Goal: Communication & Community: Answer question/provide support

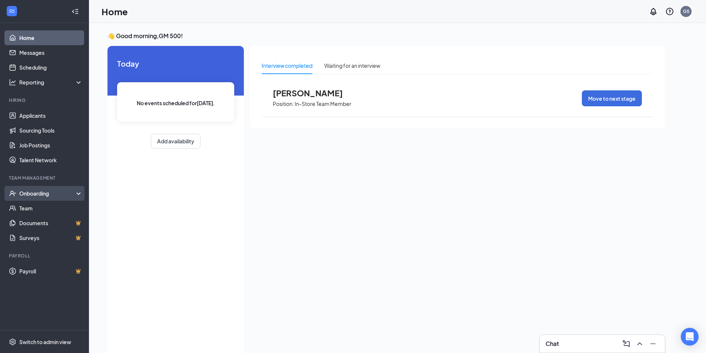
click at [34, 192] on div "Onboarding" at bounding box center [47, 193] width 57 height 7
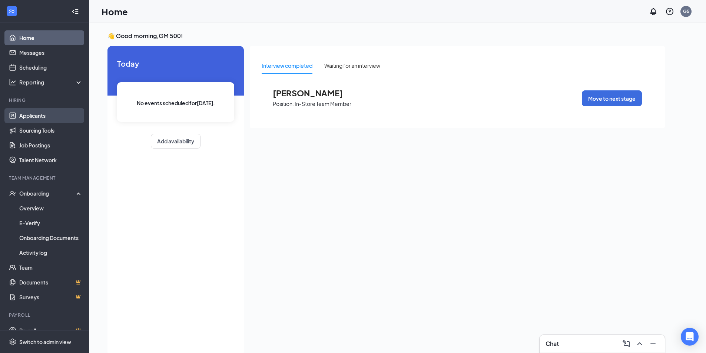
click at [39, 116] on link "Applicants" at bounding box center [50, 115] width 63 height 15
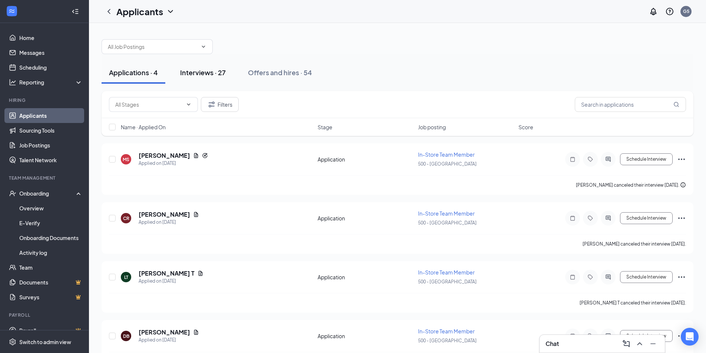
click at [199, 70] on div "Interviews · 27" at bounding box center [203, 72] width 46 height 9
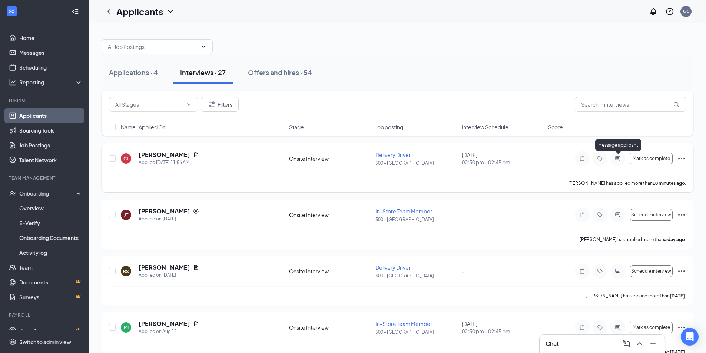
click at [618, 157] on icon "ActiveChat" at bounding box center [618, 159] width 9 height 6
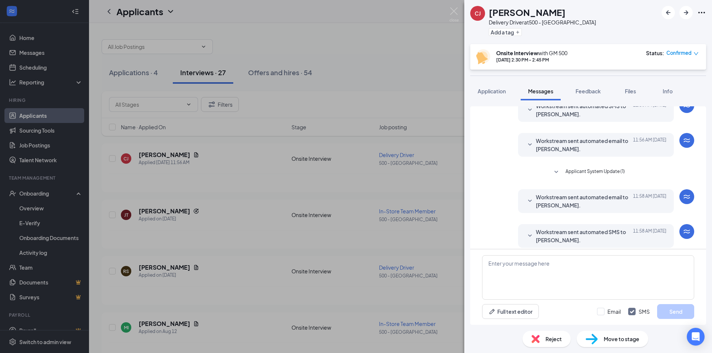
scroll to position [109, 0]
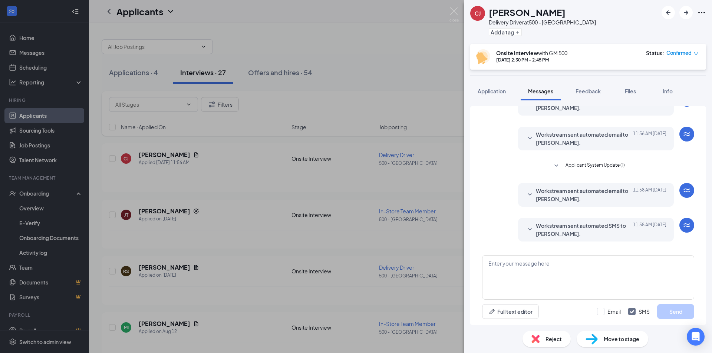
click at [365, 236] on div "[PERSON_NAME] Delivery Driver at 500 - [GEOGRAPHIC_DATA] Add a tag Onsite Inter…" at bounding box center [356, 176] width 712 height 353
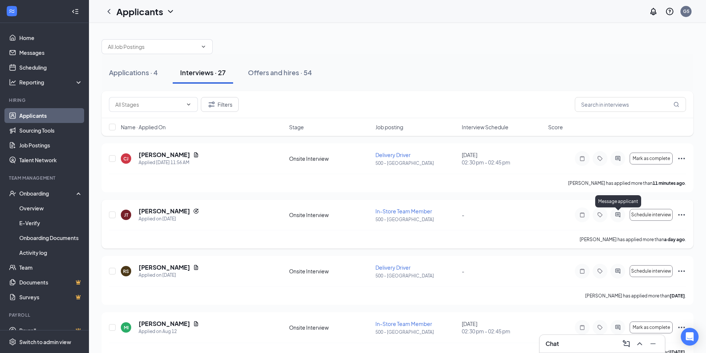
click at [617, 213] on icon "ActiveChat" at bounding box center [618, 215] width 9 height 6
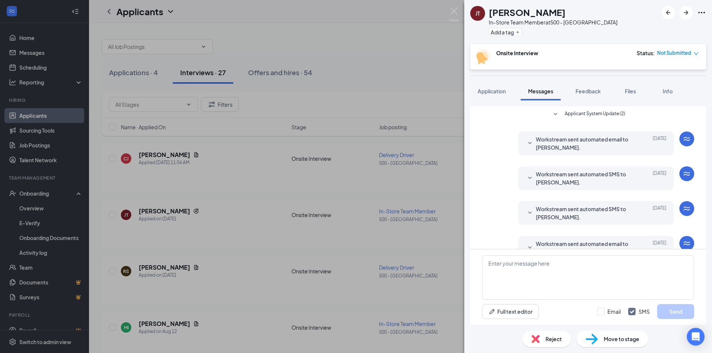
scroll to position [88, 0]
click at [451, 228] on div "[PERSON_NAME] In-Store Team Member at 500 - [GEOGRAPHIC_DATA] Add a tag Onsite …" at bounding box center [356, 176] width 712 height 353
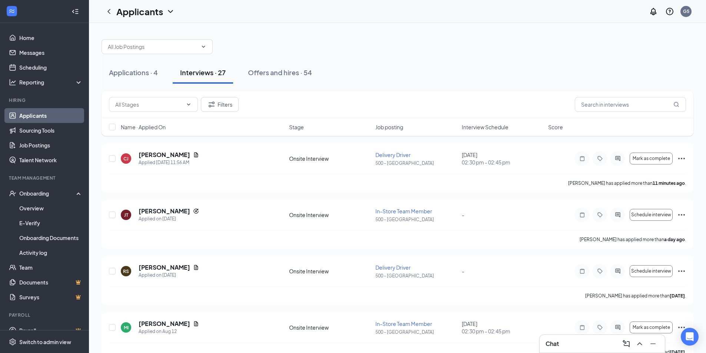
click at [586, 343] on div "Chat" at bounding box center [602, 344] width 113 height 12
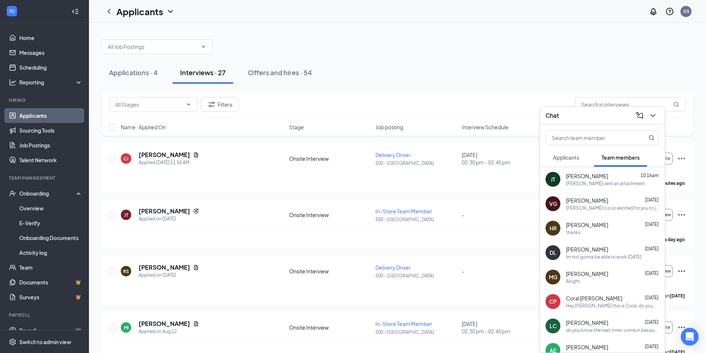
click at [572, 184] on div "[PERSON_NAME] sent an attachment" at bounding box center [605, 184] width 79 height 6
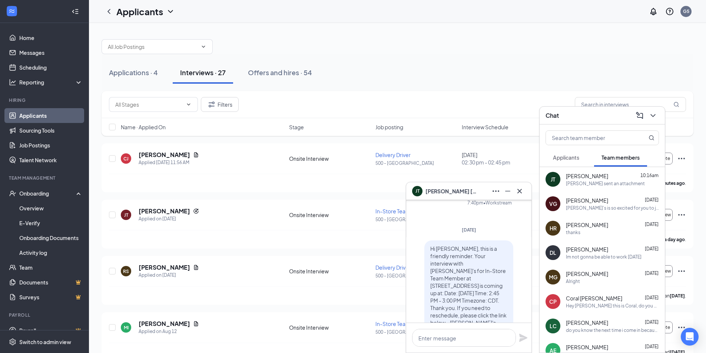
scroll to position [-816, 0]
click at [583, 203] on span "[PERSON_NAME]" at bounding box center [587, 200] width 42 height 7
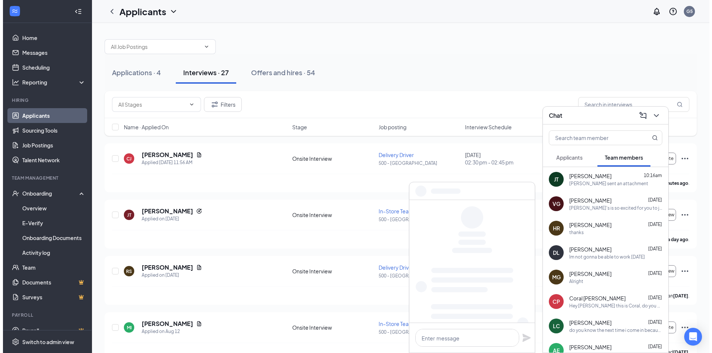
scroll to position [0, 0]
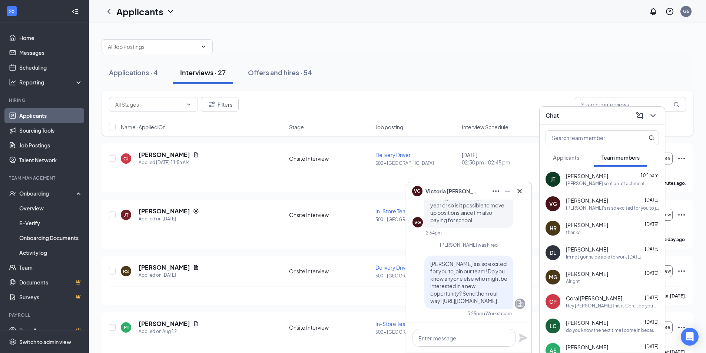
click at [655, 113] on icon "ChevronDown" at bounding box center [653, 115] width 9 height 9
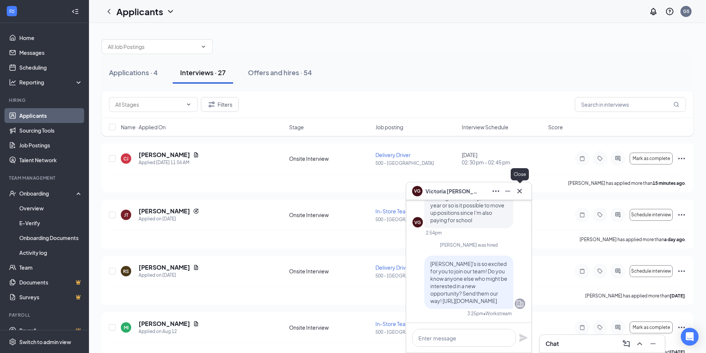
click at [519, 192] on icon "Cross" at bounding box center [520, 191] width 4 height 4
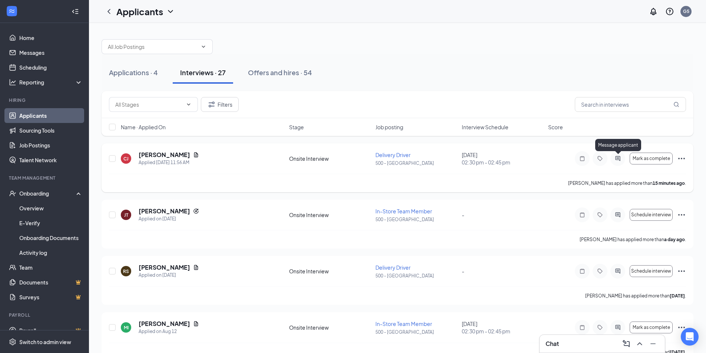
click at [618, 155] on div at bounding box center [618, 158] width 15 height 15
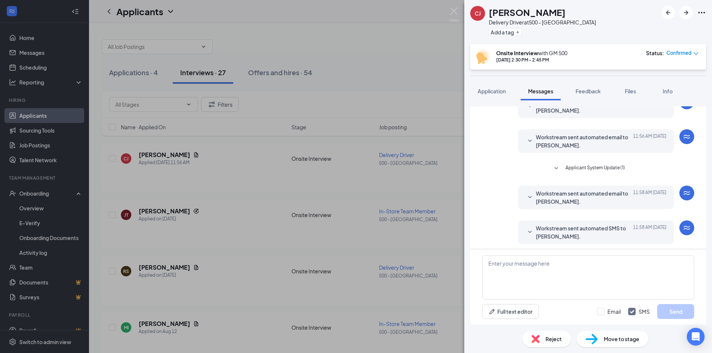
scroll to position [109, 0]
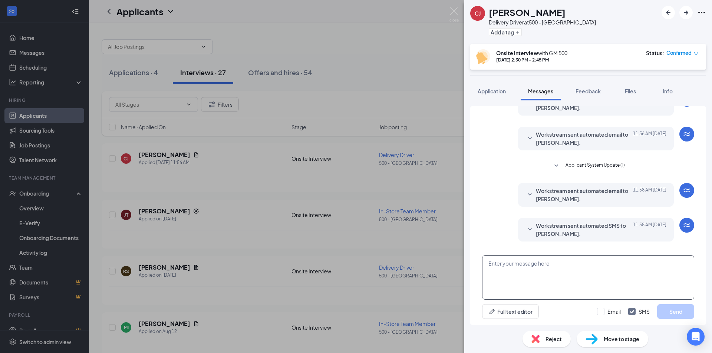
click at [504, 266] on textarea at bounding box center [588, 278] width 212 height 45
click at [446, 247] on div "[PERSON_NAME] Delivery Driver at 500 - [GEOGRAPHIC_DATA] Add a tag Onsite Inter…" at bounding box center [356, 176] width 712 height 353
click at [446, 139] on div "[PERSON_NAME] Delivery Driver at 500 - [GEOGRAPHIC_DATA] Add a tag Onsite Inter…" at bounding box center [356, 176] width 712 height 353
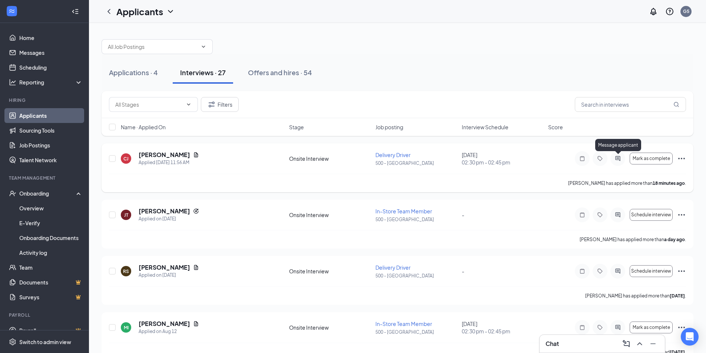
click at [619, 159] on icon "ActiveChat" at bounding box center [618, 159] width 9 height 6
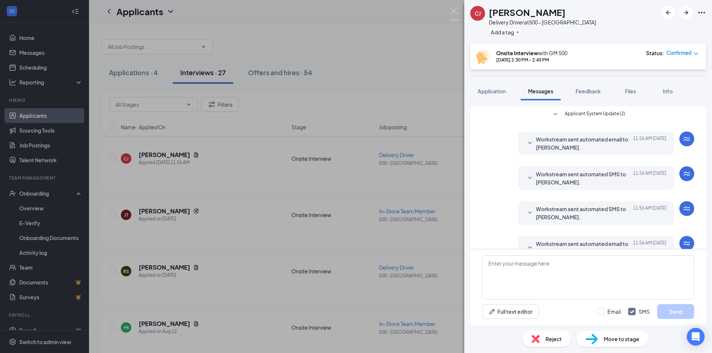
scroll to position [109, 0]
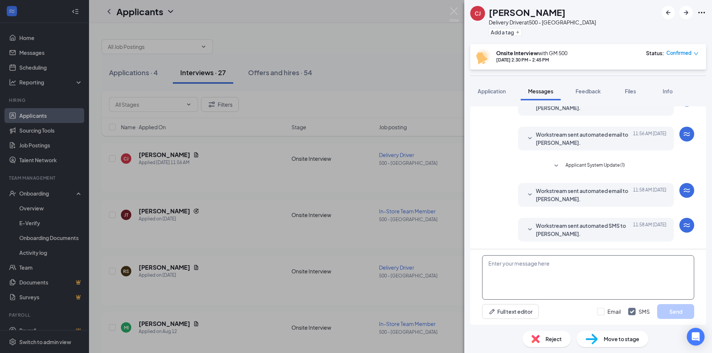
click at [494, 266] on textarea at bounding box center [588, 278] width 212 height 45
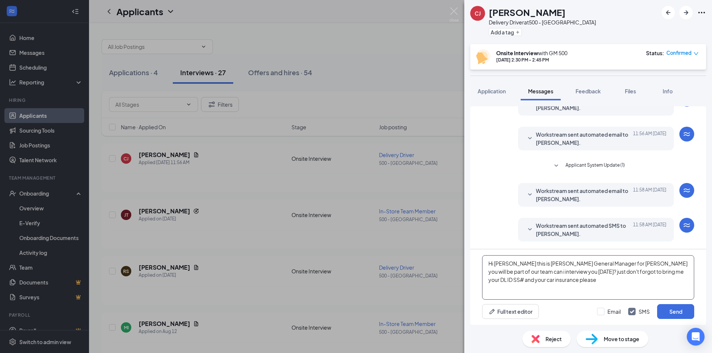
click at [561, 271] on textarea "Hi [PERSON_NAME] this is [PERSON_NAME] General Manager for [PERSON_NAME] you wi…" at bounding box center [588, 278] width 212 height 45
click at [495, 281] on textarea "Hi [PERSON_NAME] this is [PERSON_NAME] General Manager for [PERSON_NAME] you wi…" at bounding box center [588, 278] width 212 height 45
type textarea "Hi [PERSON_NAME] this is [PERSON_NAME] General Manager for [PERSON_NAME] you wi…"
click at [676, 312] on button "Send" at bounding box center [675, 311] width 37 height 15
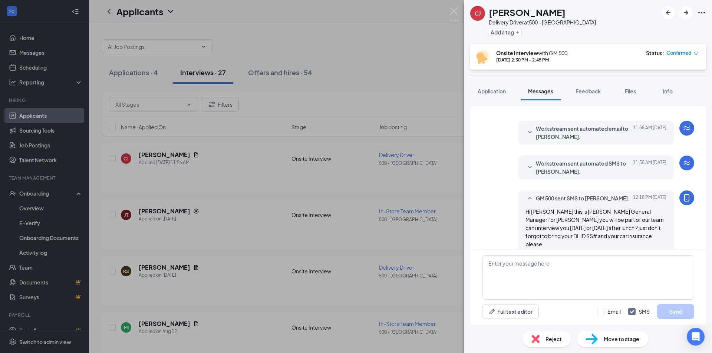
scroll to position [181, 0]
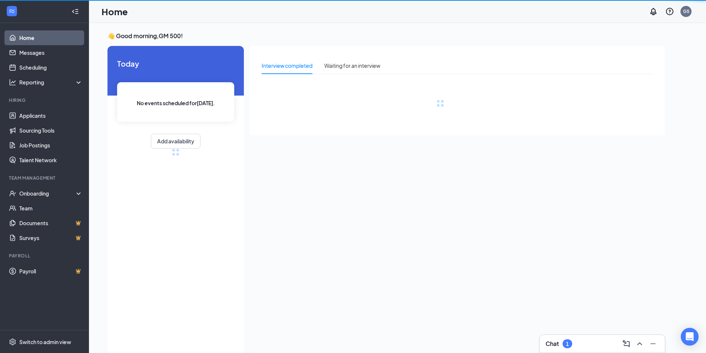
click at [578, 340] on div "Chat 1" at bounding box center [602, 344] width 113 height 12
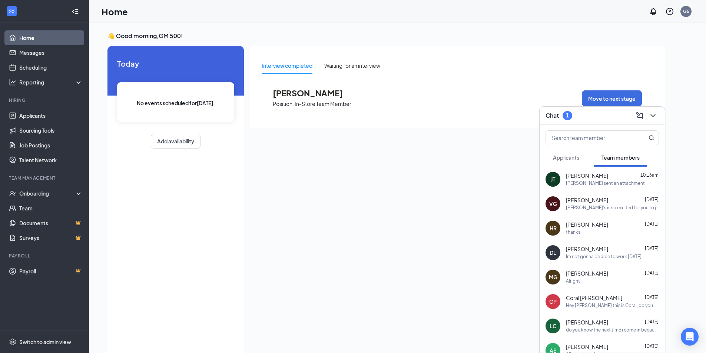
click at [560, 157] on span "Applicants" at bounding box center [566, 157] width 26 height 7
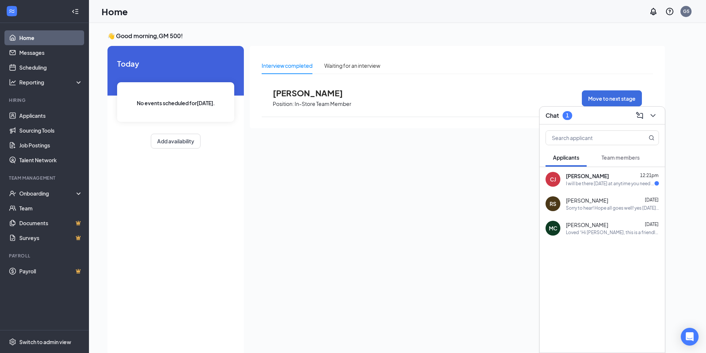
click at [583, 184] on div "I will be there tomorrow at anytime you need me" at bounding box center [610, 184] width 89 height 6
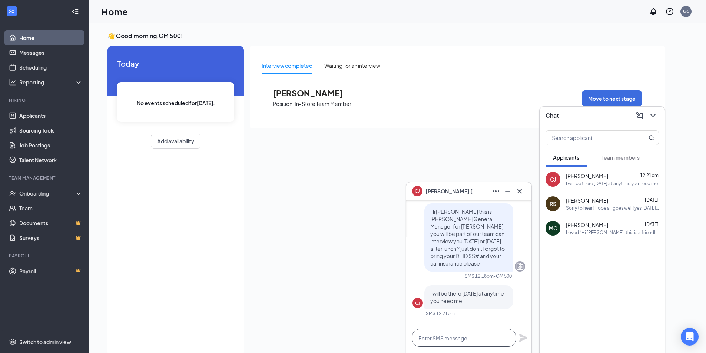
click at [446, 336] on textarea at bounding box center [464, 338] width 104 height 18
drag, startPoint x: 431, startPoint y: 339, endPoint x: 387, endPoint y: 291, distance: 65.6
click at [387, 291] on div "Interview completed Waiting for an interview Natanael Adame Position: In-Store …" at bounding box center [457, 199] width 415 height 306
click at [449, 340] on textarea "awson" at bounding box center [464, 338] width 104 height 18
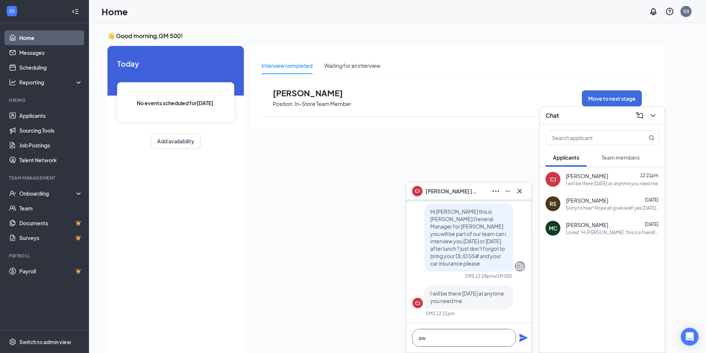
type textarea "a"
type textarea "perfect 2:30 - 3:00"
click at [522, 338] on icon "Plane" at bounding box center [523, 338] width 9 height 9
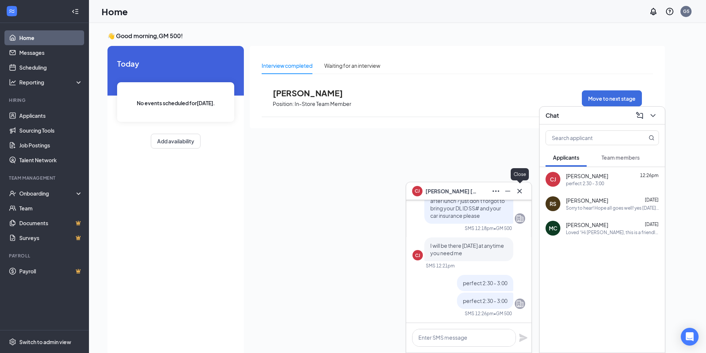
click at [516, 190] on icon "Cross" at bounding box center [519, 191] width 9 height 9
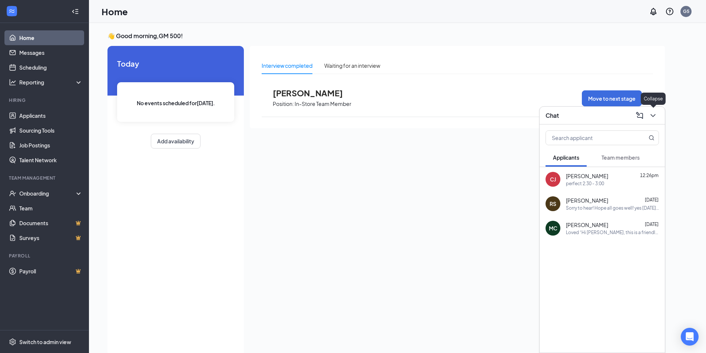
click at [650, 117] on icon "ChevronDown" at bounding box center [653, 115] width 9 height 9
